Goal: Use online tool/utility: Utilize a website feature to perform a specific function

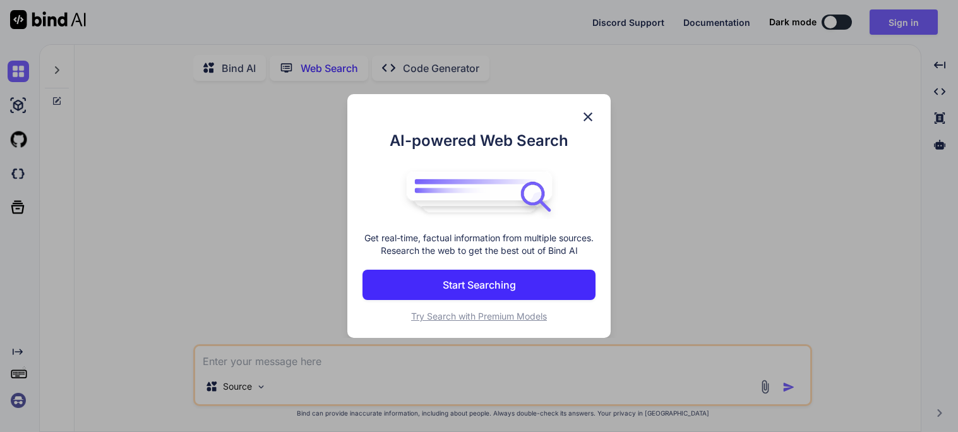
scroll to position [4, 0]
click at [589, 110] on img at bounding box center [588, 116] width 15 height 15
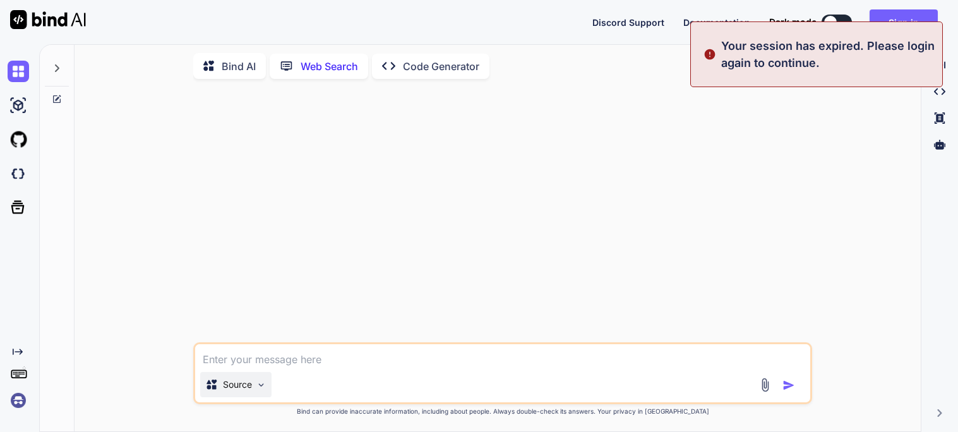
click at [242, 390] on p "Source" at bounding box center [237, 384] width 29 height 13
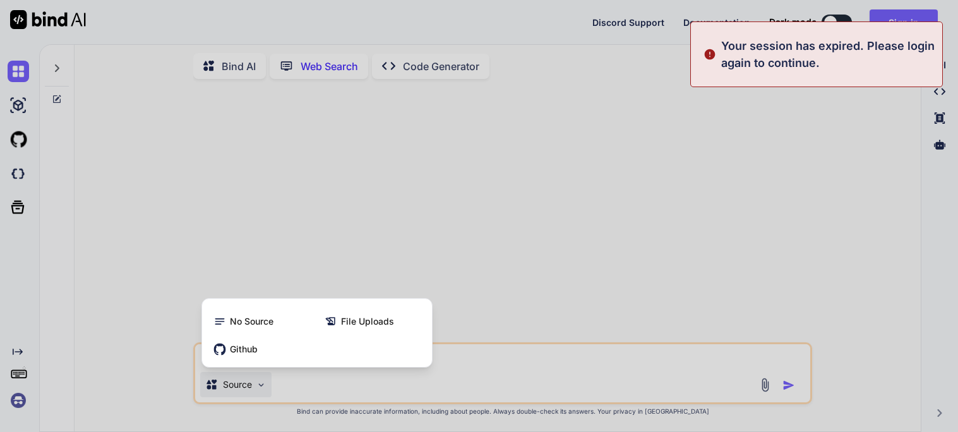
click at [242, 390] on div at bounding box center [479, 216] width 958 height 432
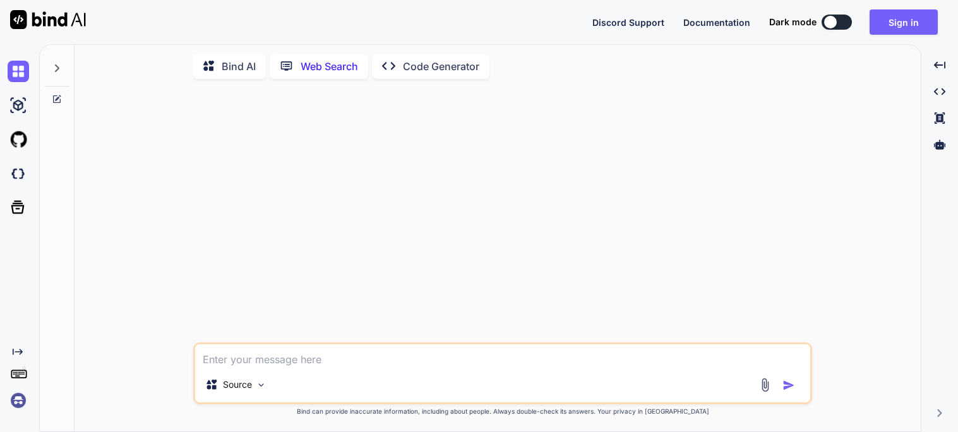
click at [250, 67] on p "Bind AI" at bounding box center [239, 66] width 34 height 15
click at [326, 383] on p "GPT-4o min.." at bounding box center [325, 386] width 54 height 13
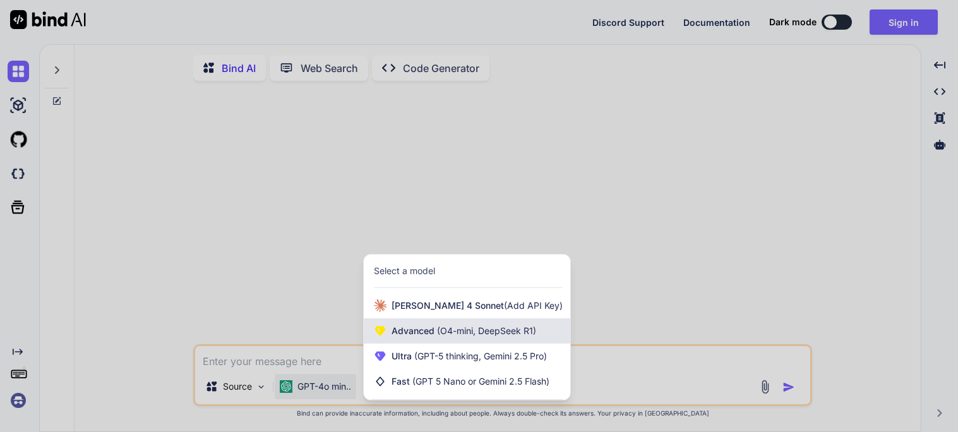
click at [529, 333] on span "(O4-mini, DeepSeek R1)" at bounding box center [486, 330] width 102 height 11
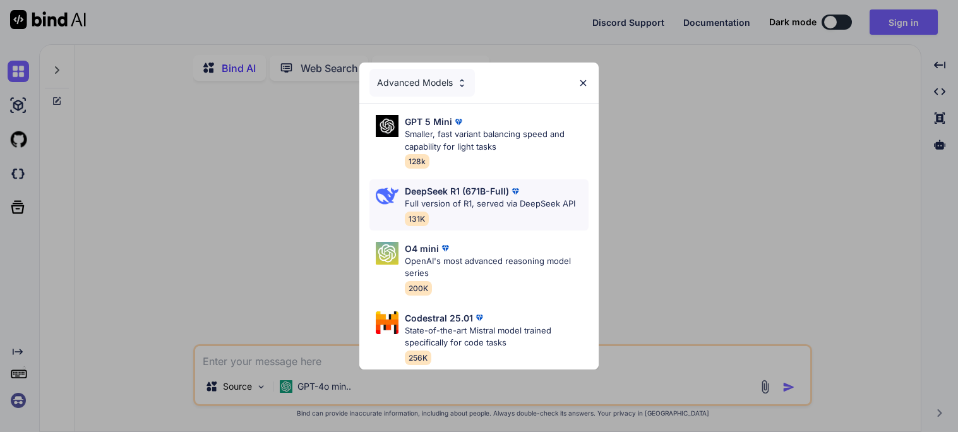
click at [543, 191] on div "DeepSeek R1 (671B-Full)" at bounding box center [490, 190] width 171 height 13
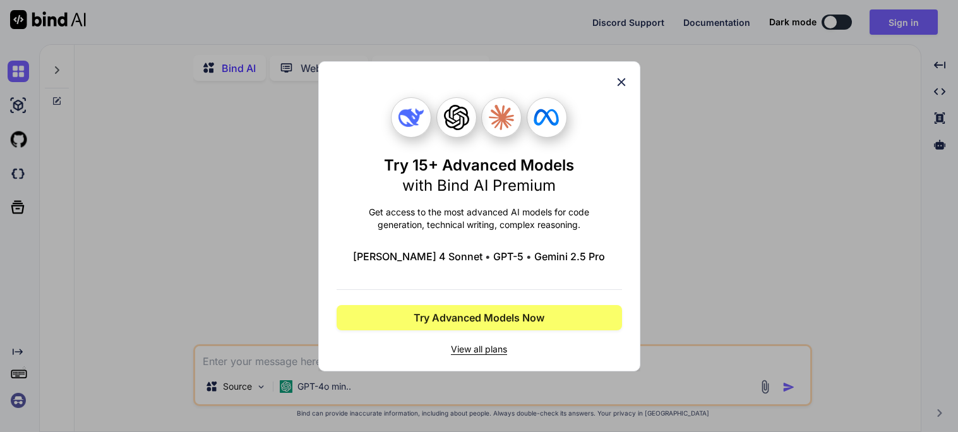
click at [627, 73] on div "Try 15+ Advanced Models with Bind AI Premium Get access to the most advanced AI…" at bounding box center [479, 216] width 322 height 310
click at [625, 78] on icon at bounding box center [622, 82] width 14 height 14
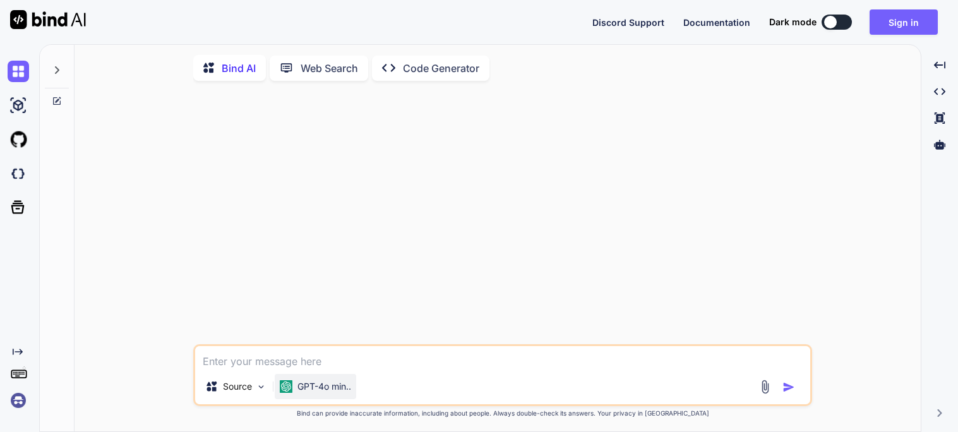
click at [297, 382] on div "GPT-4o min.." at bounding box center [315, 386] width 81 height 25
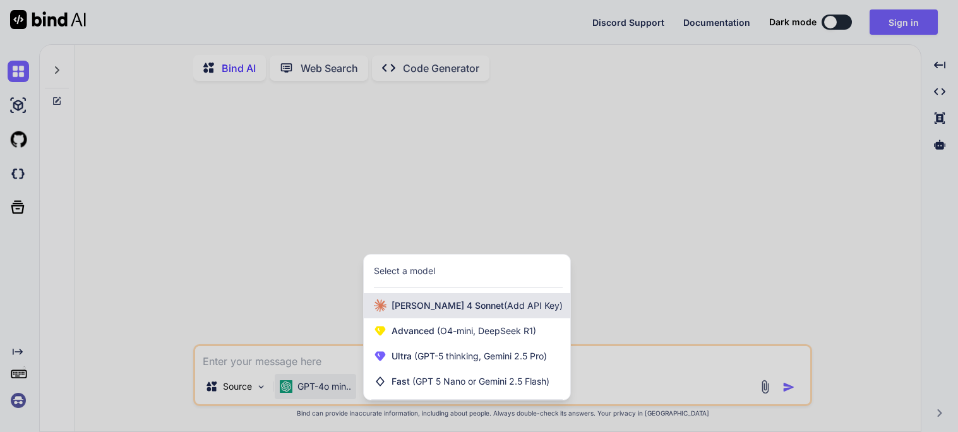
click at [445, 303] on span "[PERSON_NAME] 4 Sonnet (Add API Key)" at bounding box center [477, 305] width 171 height 13
type textarea "x"
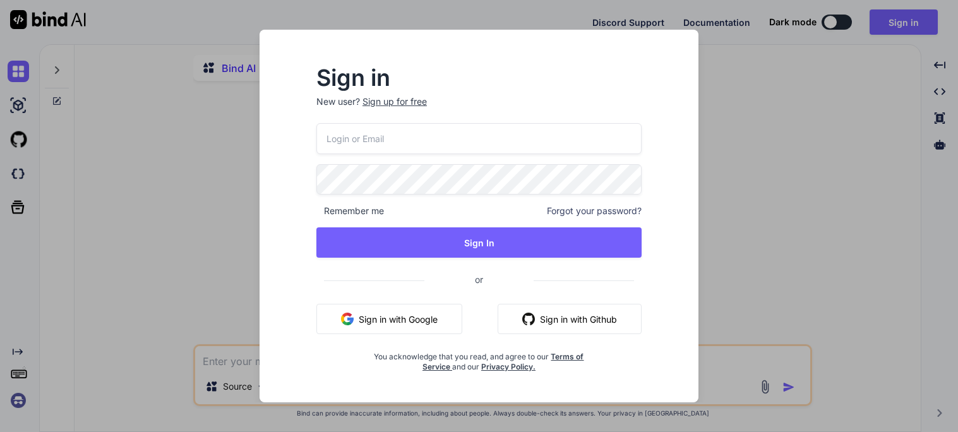
click at [242, 248] on div "Sign in New user? Sign up for free Remember me Forgot your password? Sign In or…" at bounding box center [478, 216] width 479 height 373
click at [215, 196] on div "Sign in New user? Sign up for free Remember me Forgot your password? Sign In or…" at bounding box center [479, 216] width 958 height 432
